Goal: Task Accomplishment & Management: Complete application form

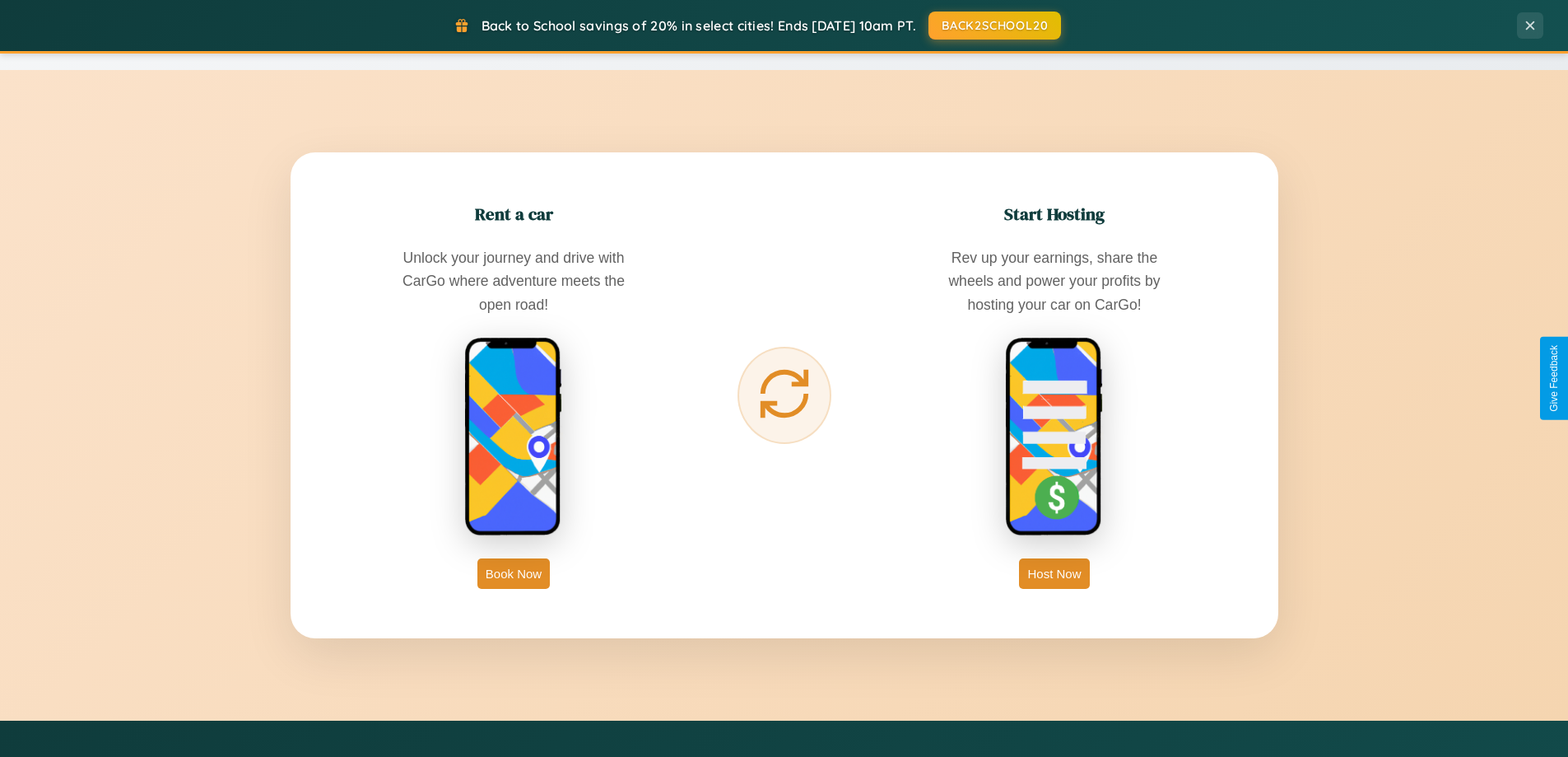
scroll to position [2646, 0]
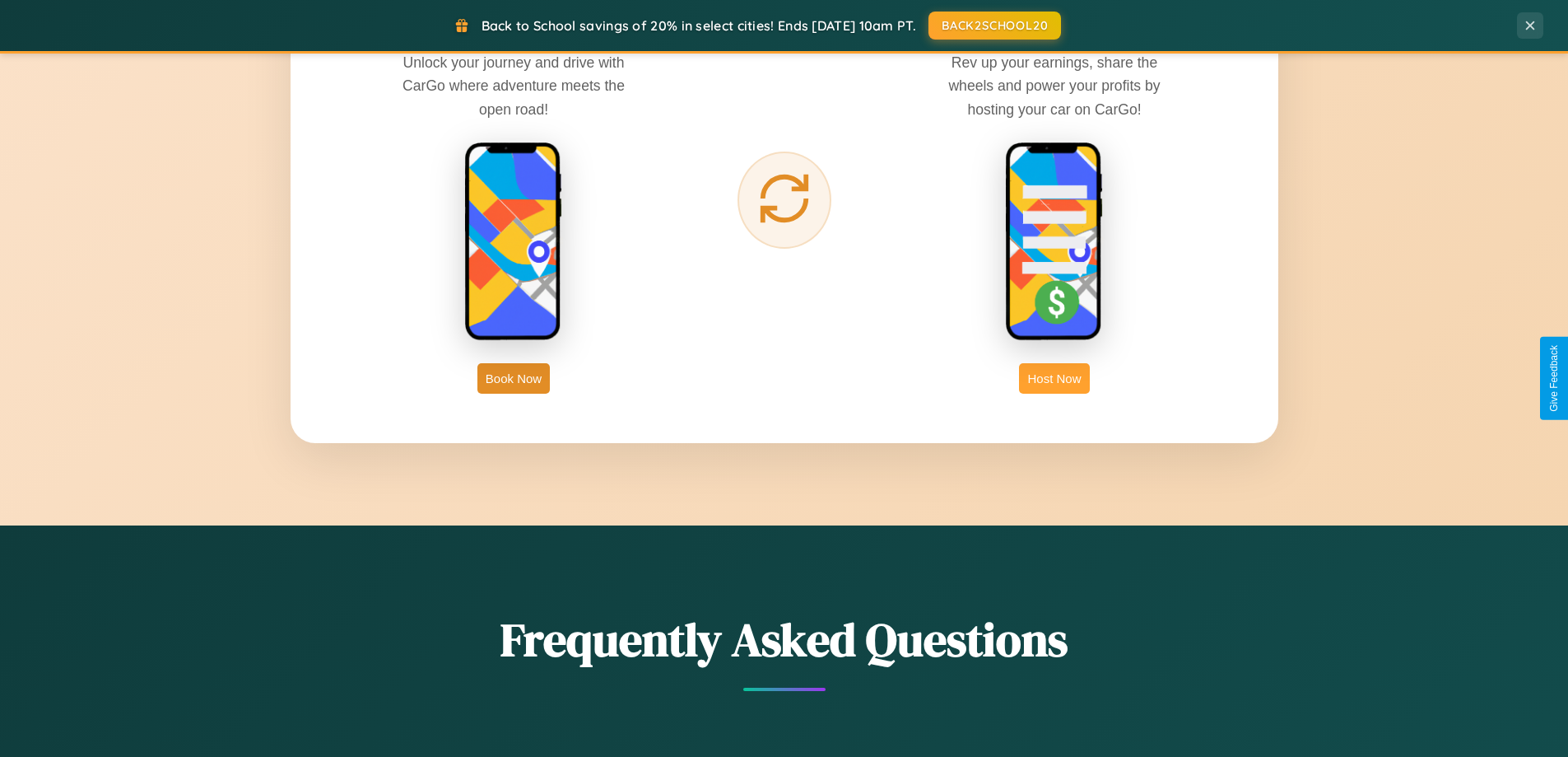
click at [1055, 378] on button "Host Now" at bounding box center [1054, 379] width 70 height 31
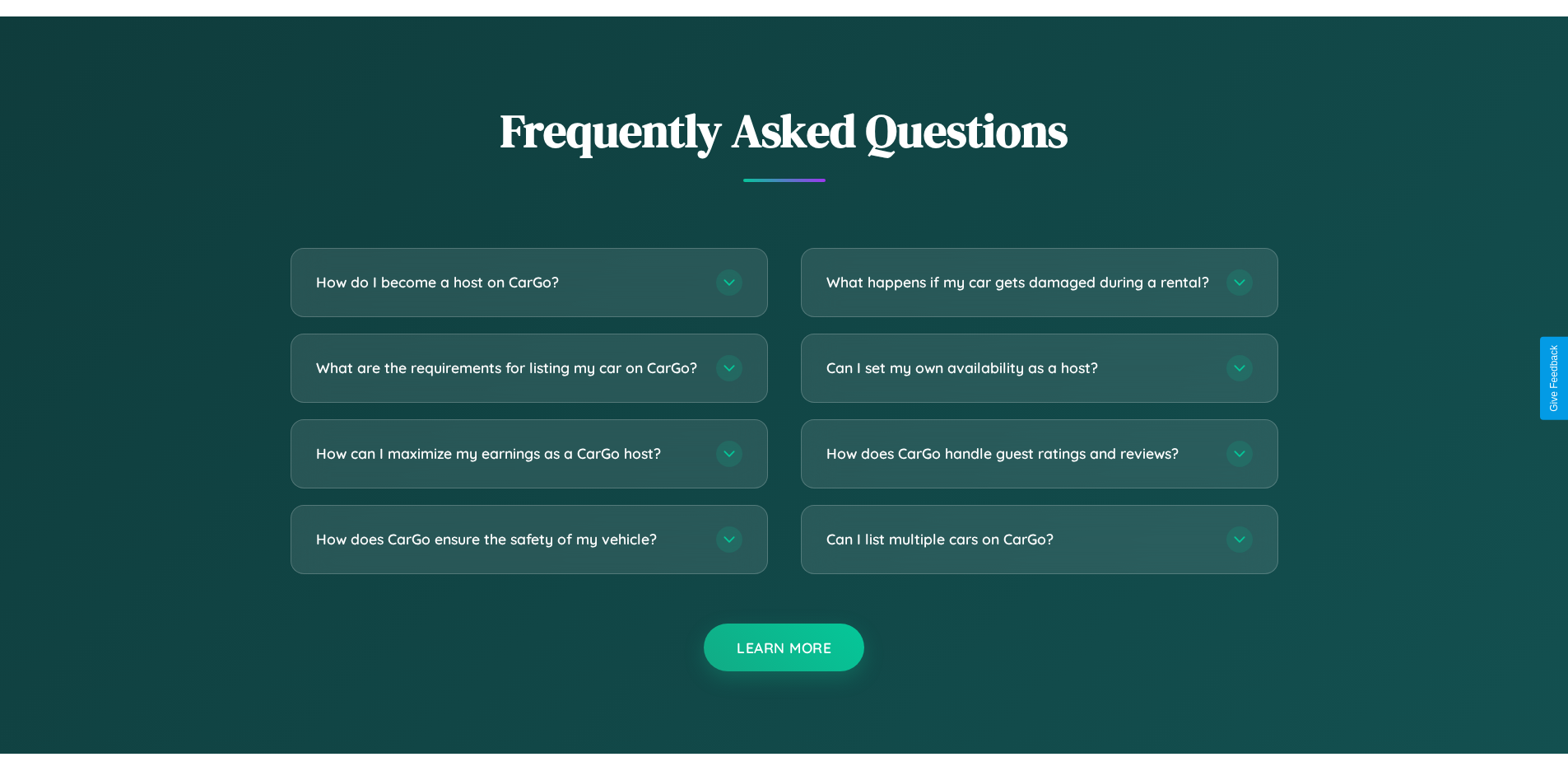
scroll to position [2226, 0]
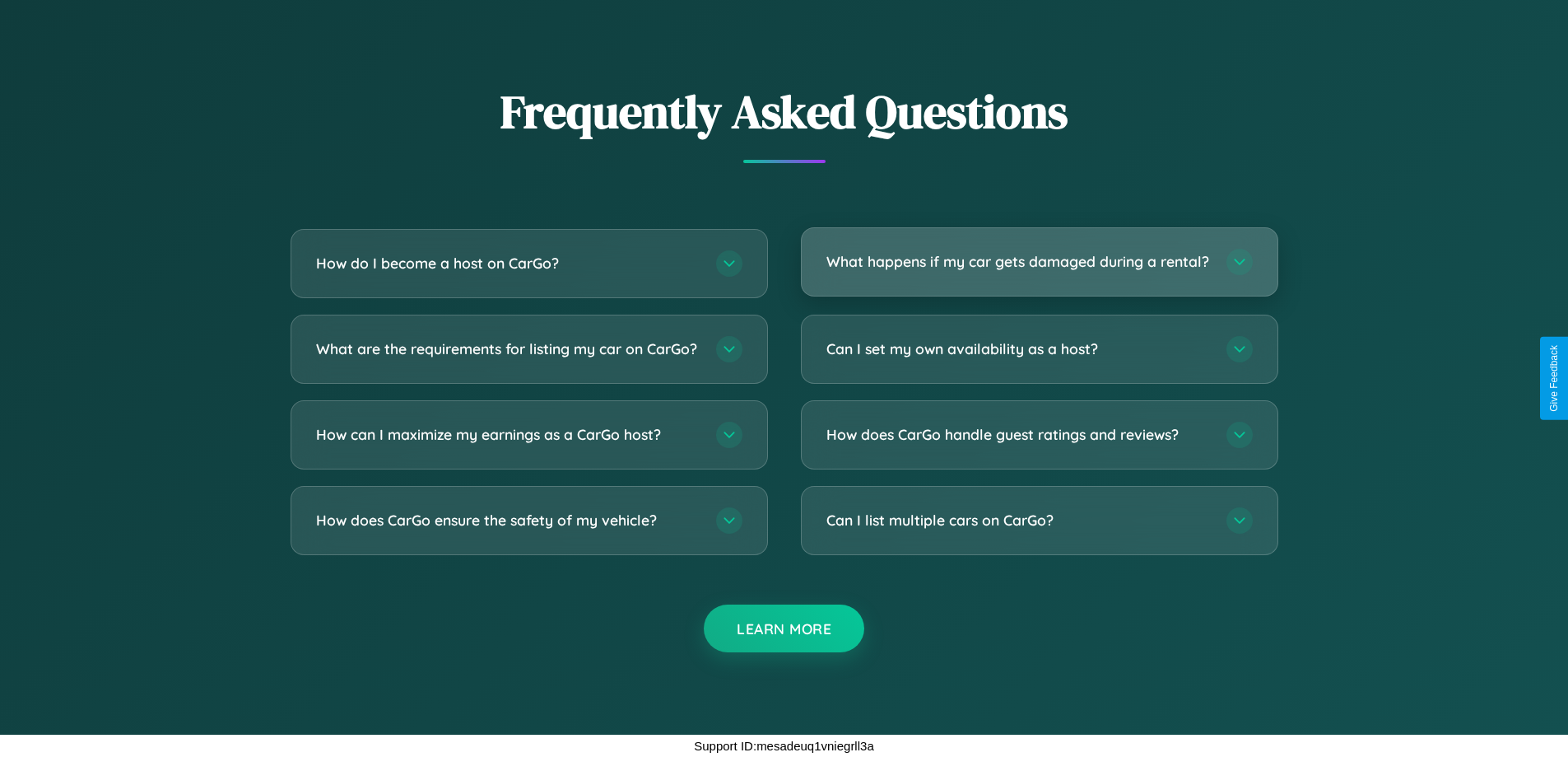
click at [1038, 255] on h3 "What happens if my car gets damaged during a rental?" at bounding box center [1019, 261] width 384 height 21
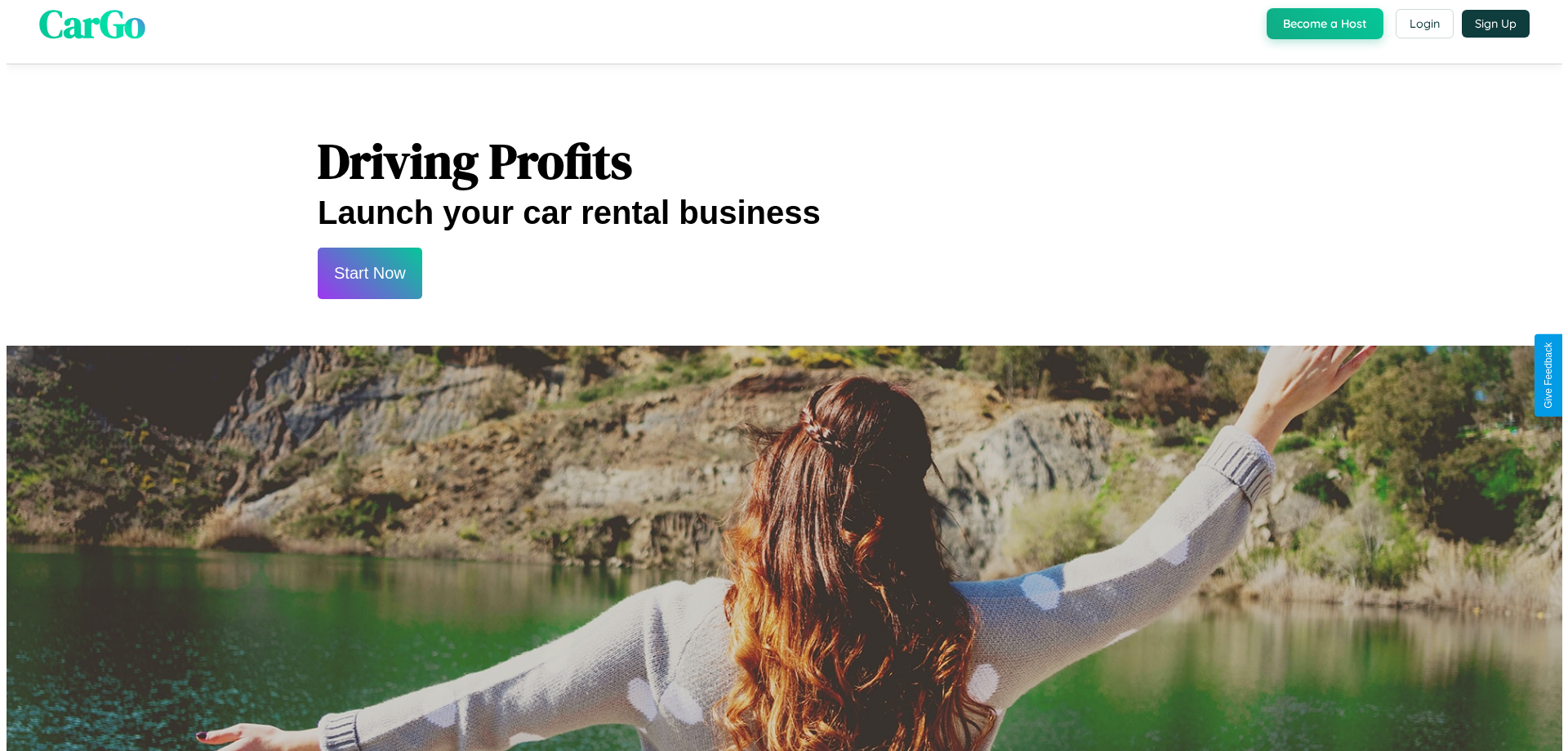
scroll to position [0, 0]
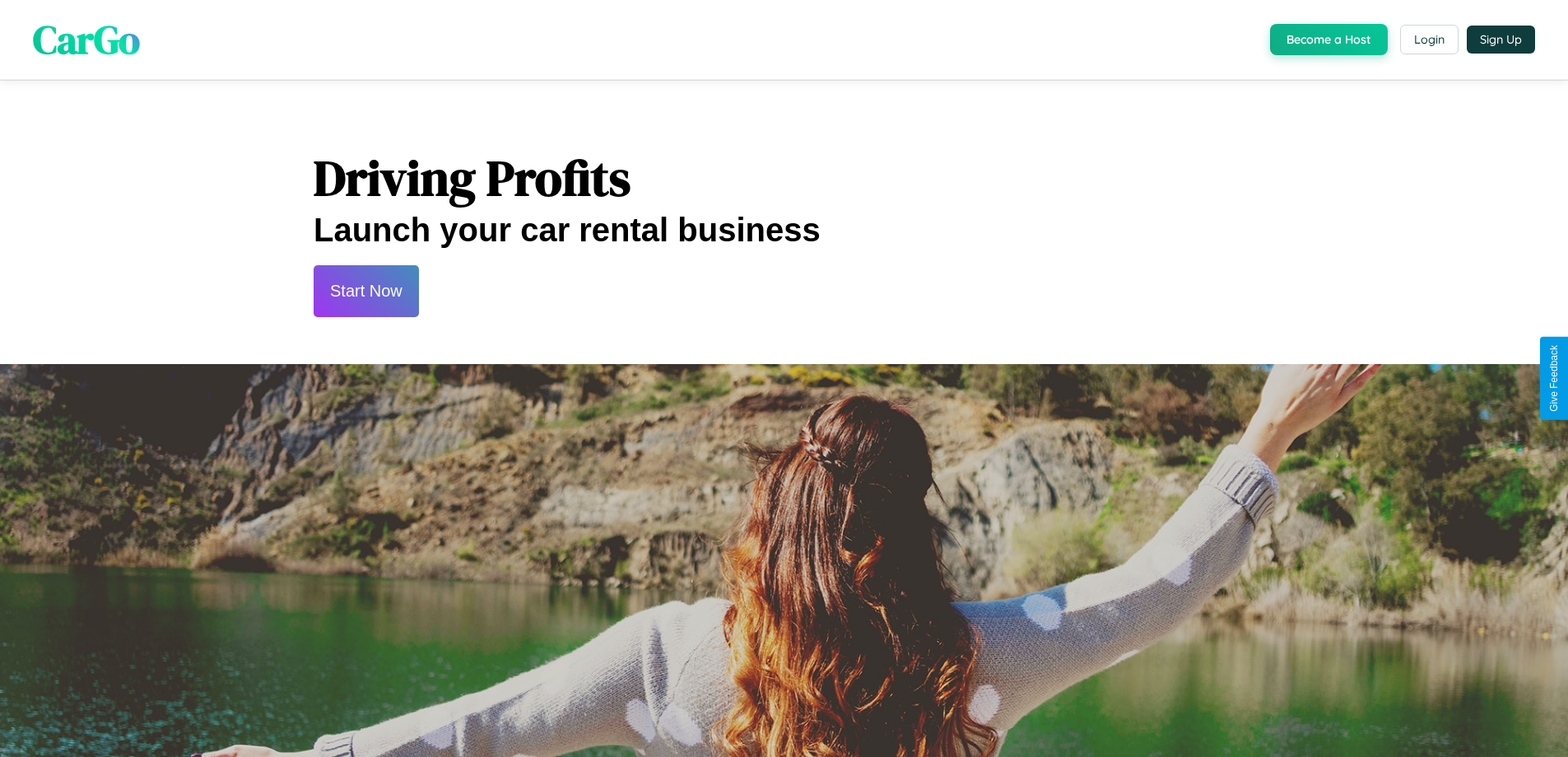
click at [366, 291] on button "Start Now" at bounding box center [366, 291] width 105 height 52
